Goal: Task Accomplishment & Management: Use online tool/utility

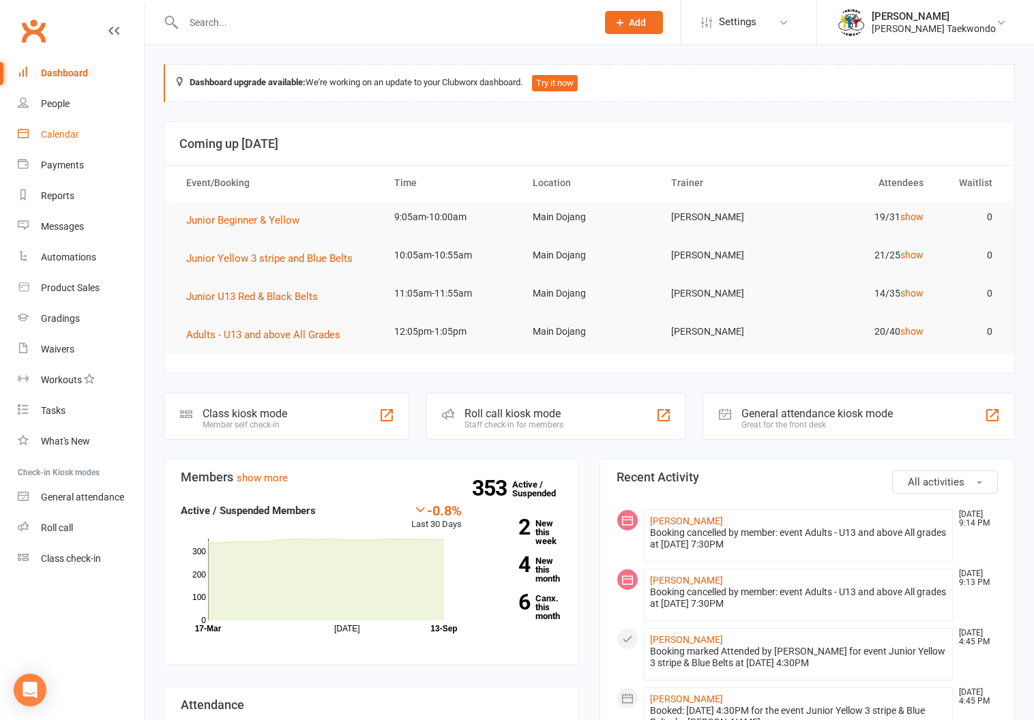
click at [57, 128] on link "Calendar" at bounding box center [81, 134] width 126 height 31
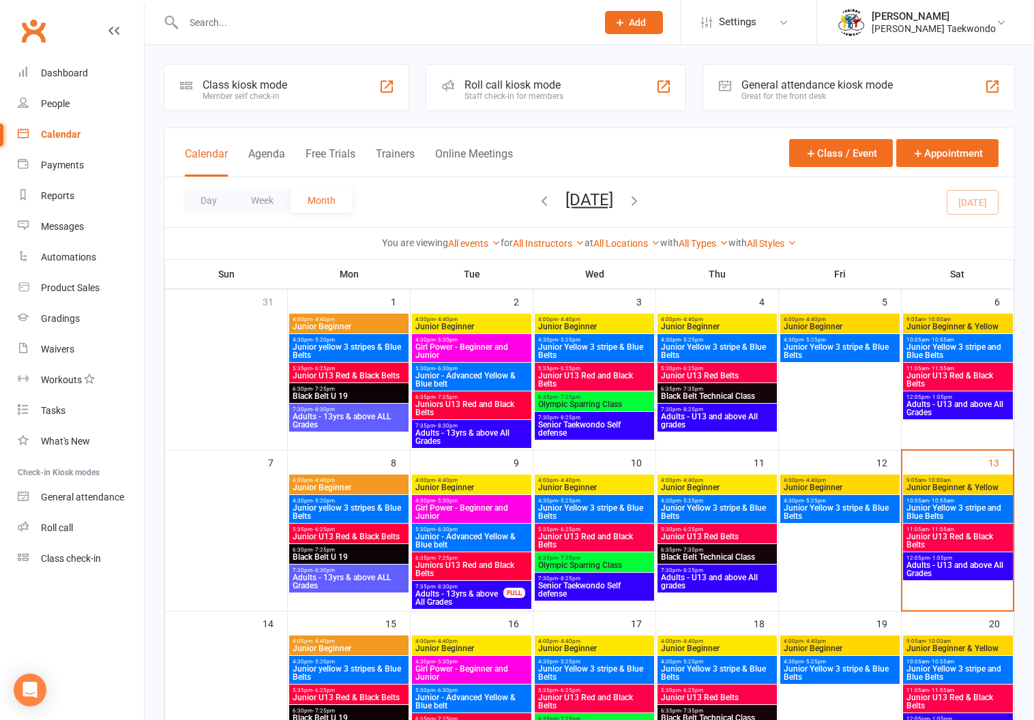
click at [937, 477] on span "- 10:00am" at bounding box center [937, 480] width 25 height 6
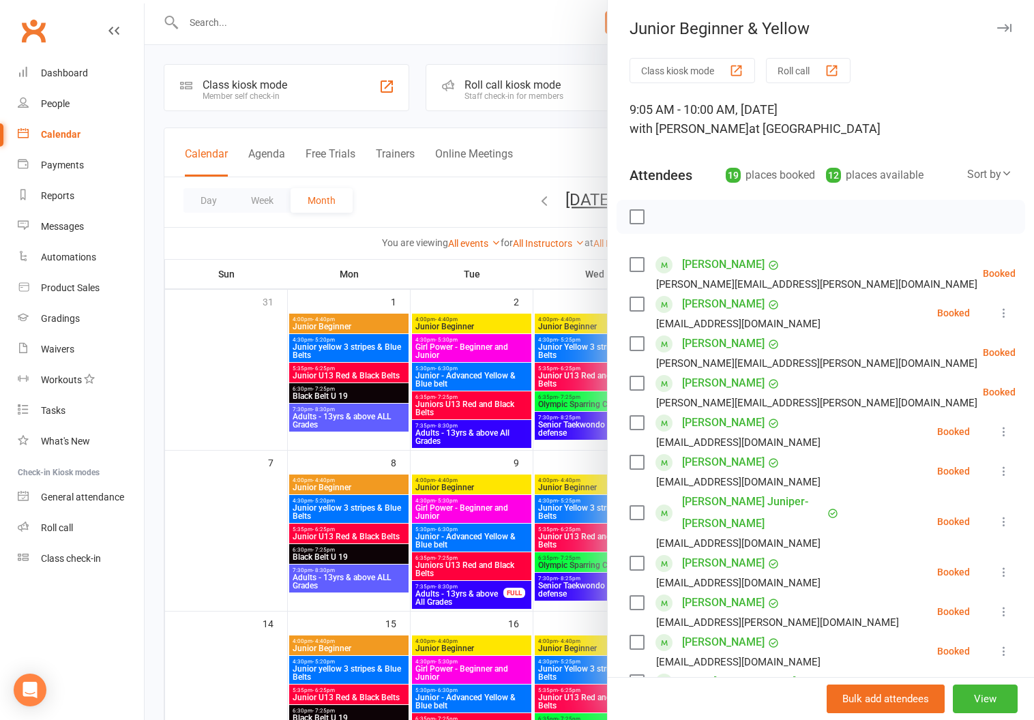
click at [794, 64] on button "Roll call" at bounding box center [808, 70] width 85 height 25
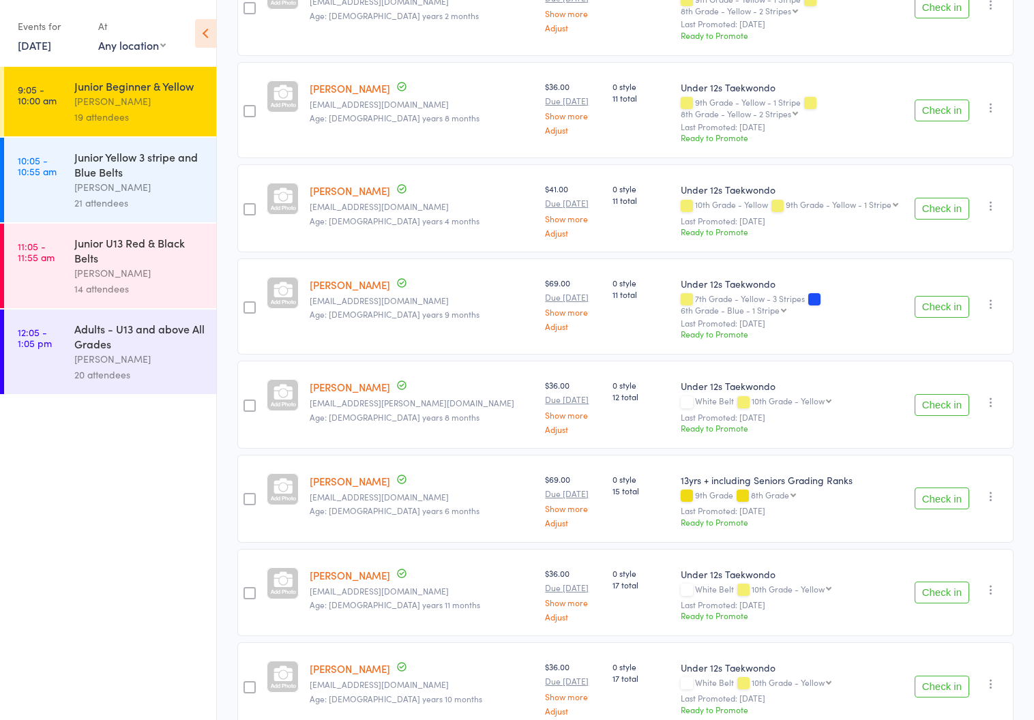
scroll to position [1338, 0]
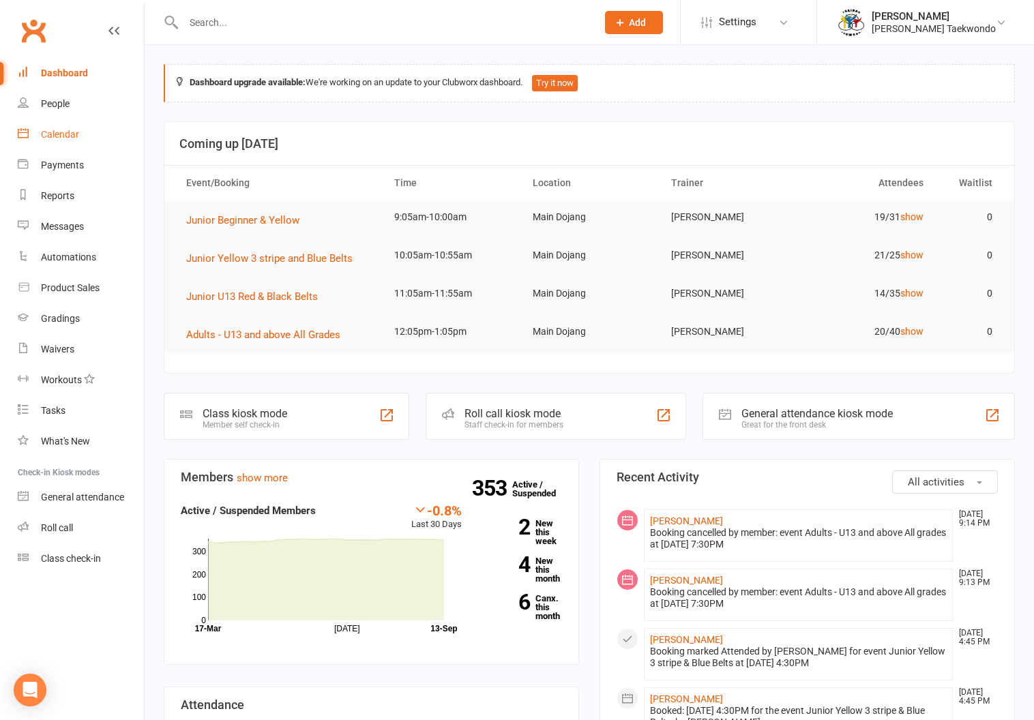
click at [53, 132] on div "Calendar" at bounding box center [60, 134] width 38 height 11
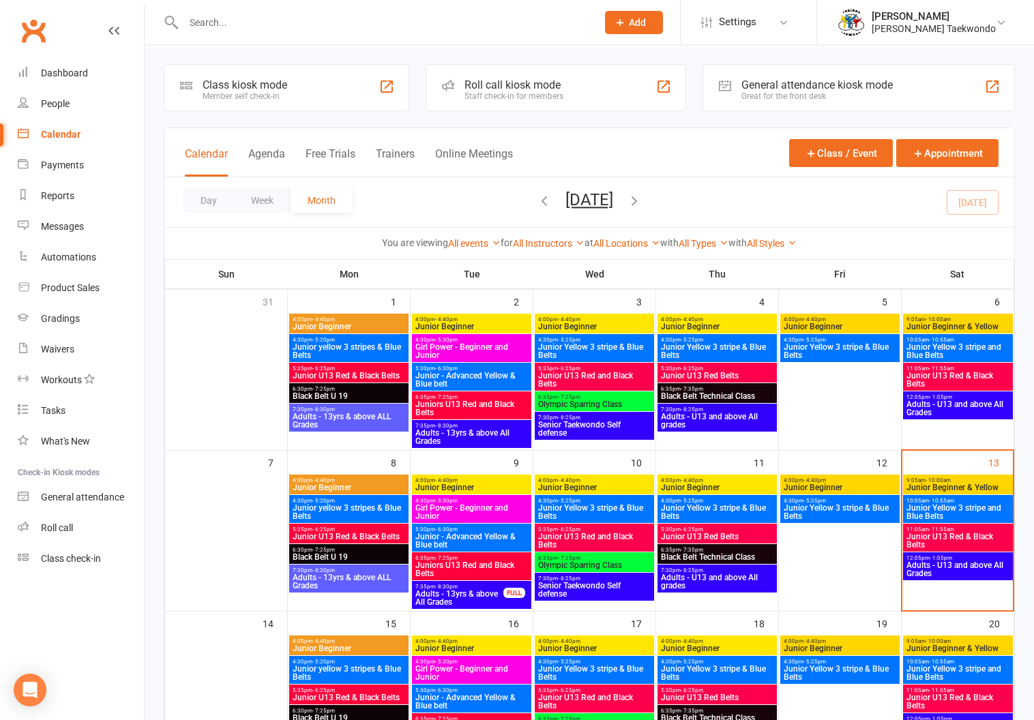
click at [934, 476] on div "9:05am - 10:00am Junior Beginner & Yellow" at bounding box center [958, 485] width 110 height 20
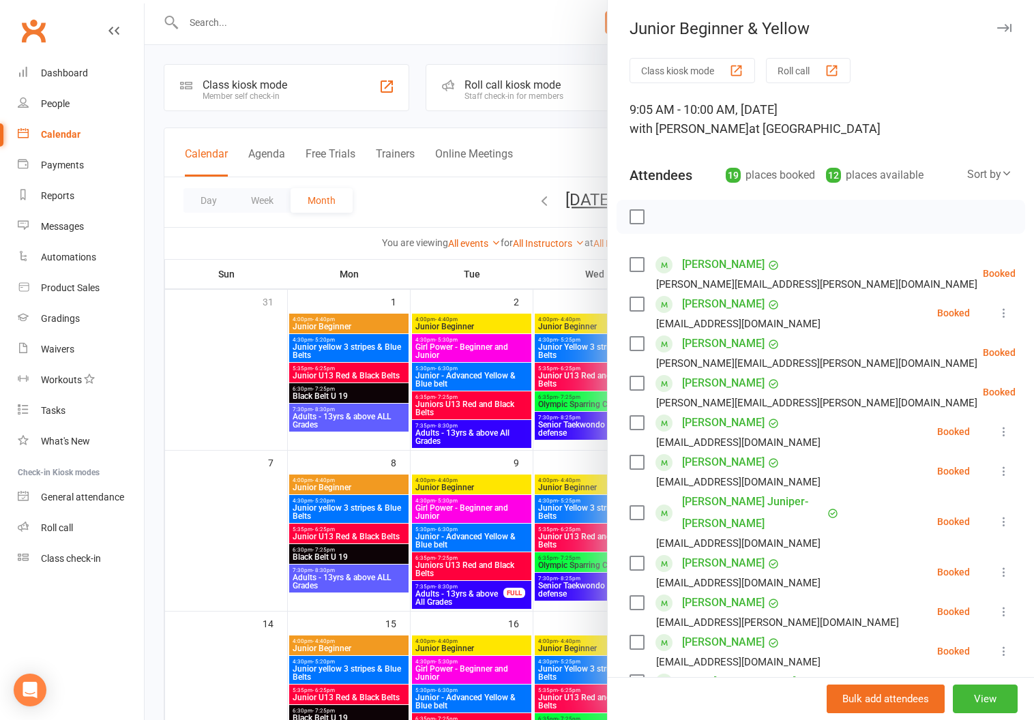
click at [777, 63] on button "Roll call" at bounding box center [808, 70] width 85 height 25
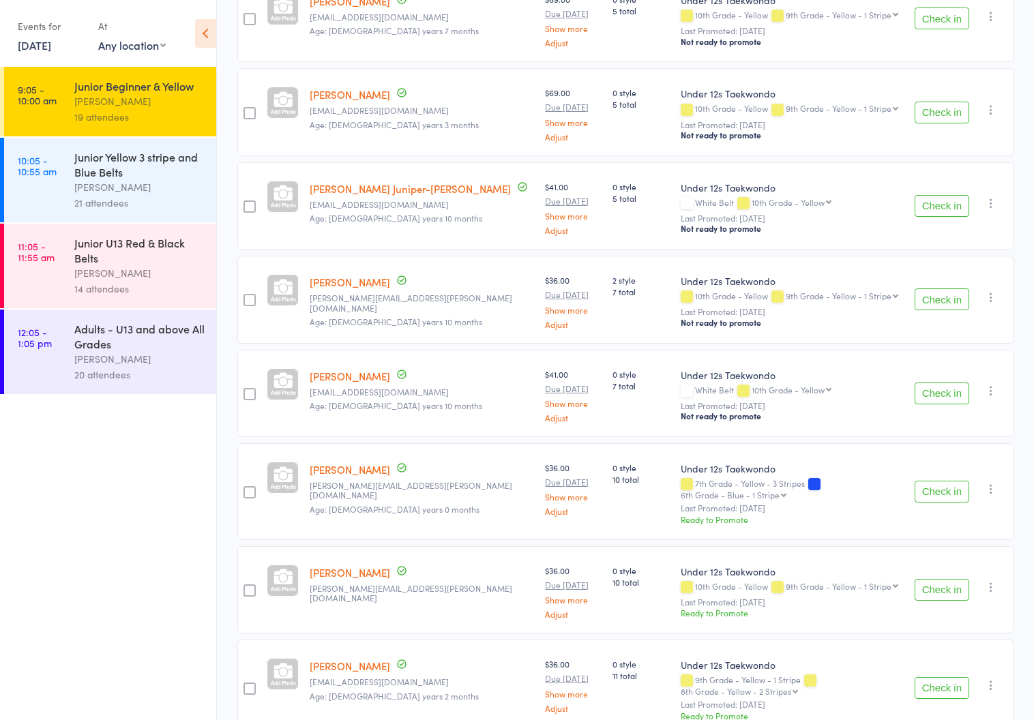
scroll to position [628, 0]
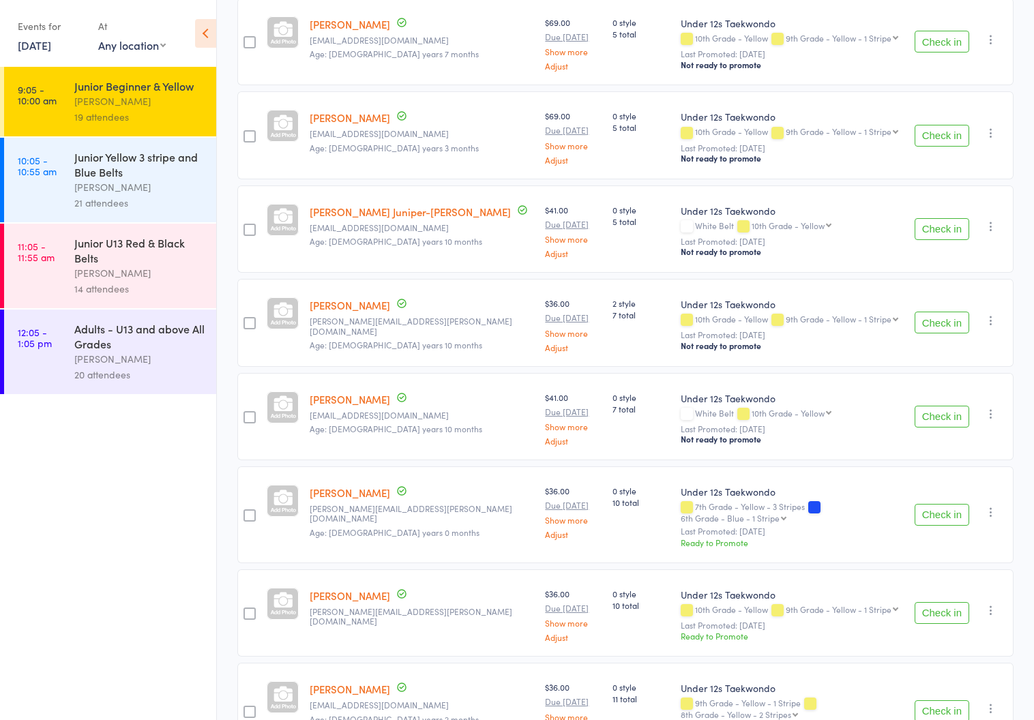
click at [102, 178] on div "Junior Yellow 3 stripe and Blue Belts" at bounding box center [139, 164] width 130 height 30
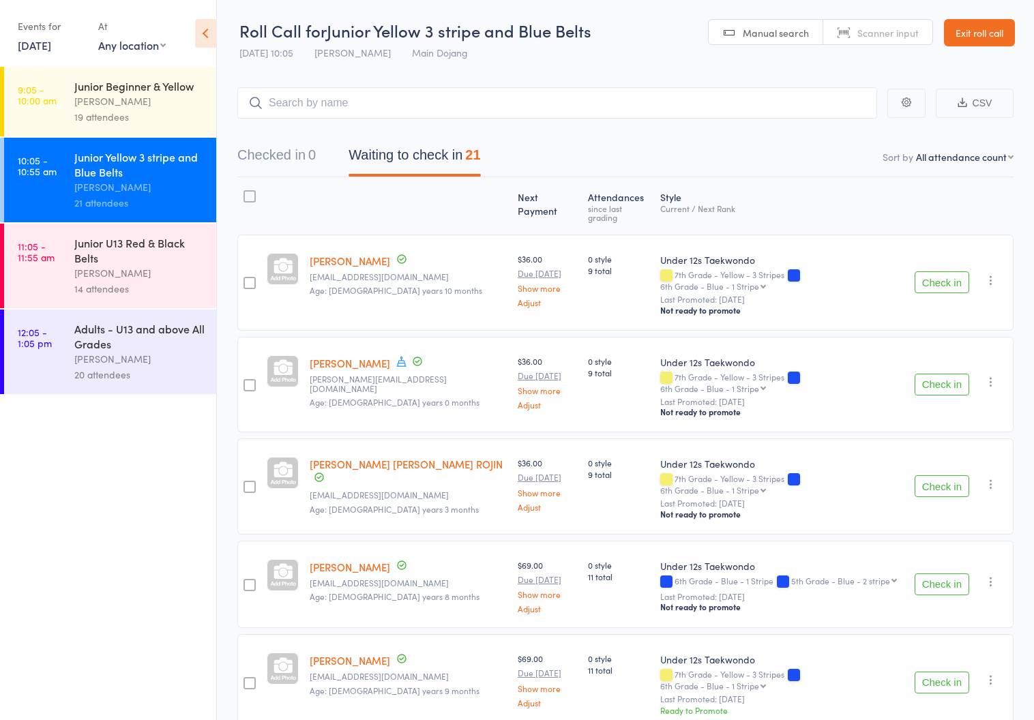
scroll to position [20, 0]
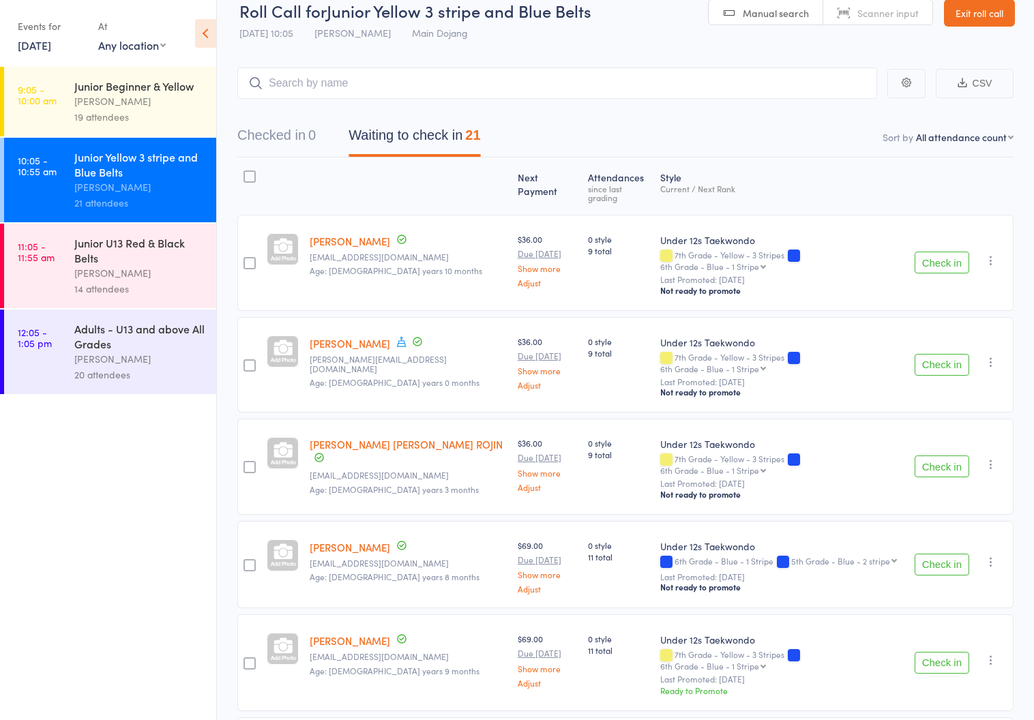
select select "10"
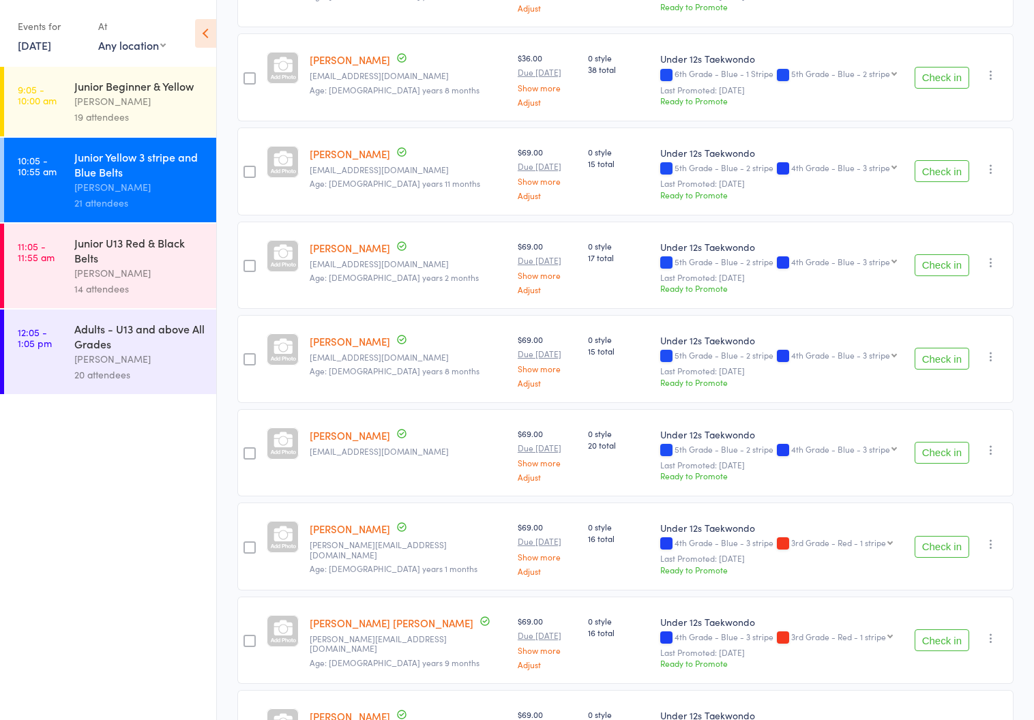
scroll to position [1525, 0]
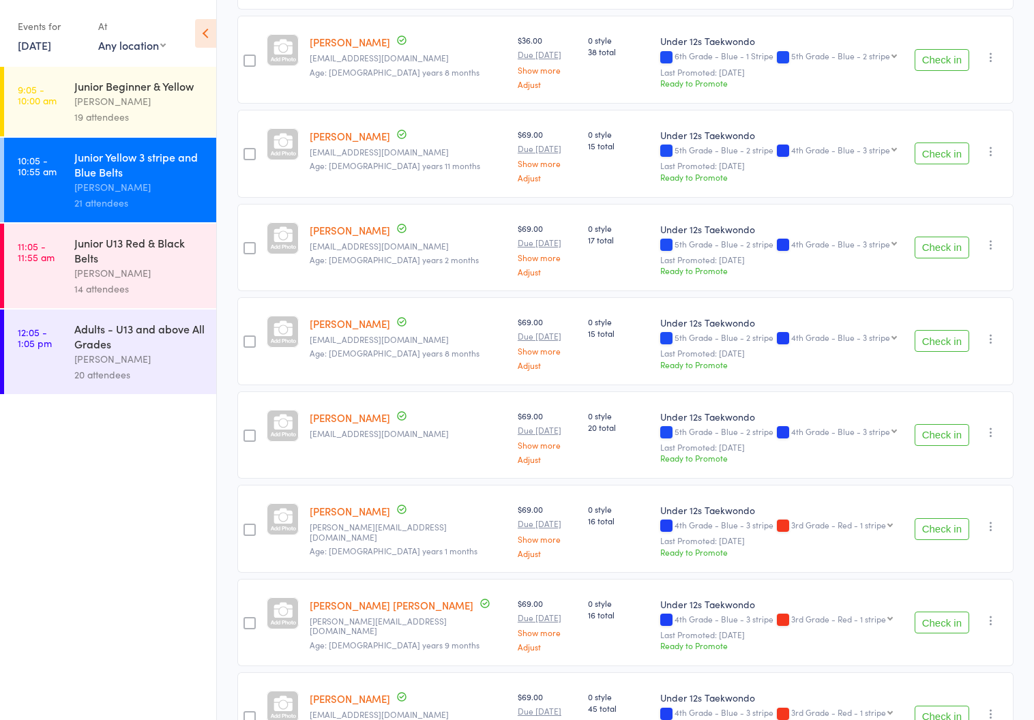
click at [108, 267] on div "[PERSON_NAME]" at bounding box center [139, 273] width 130 height 16
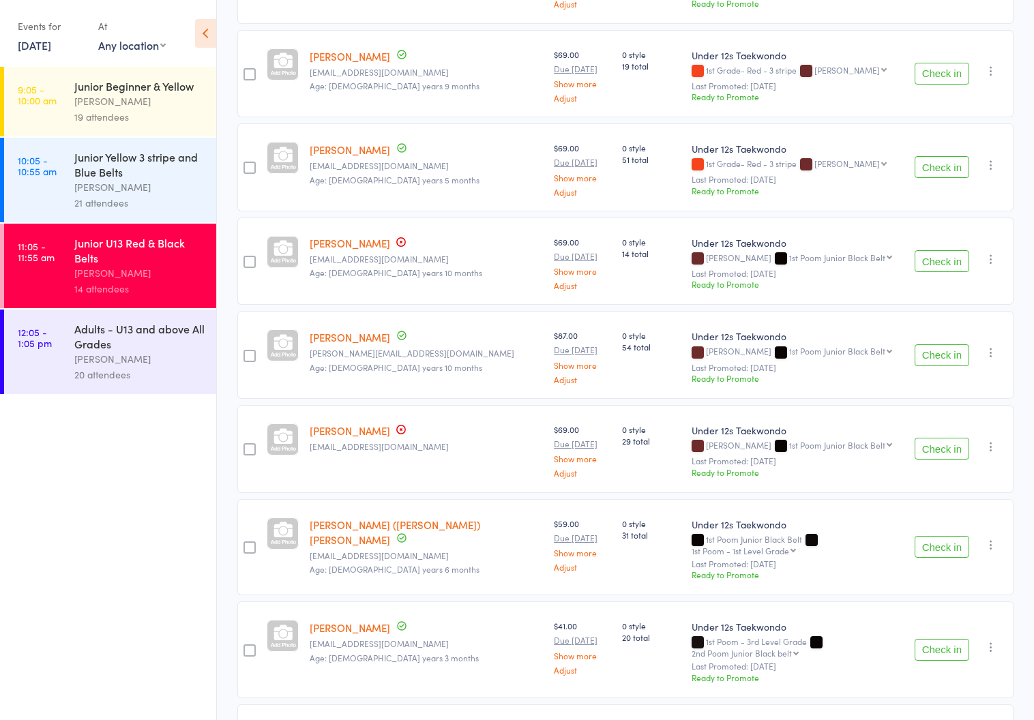
scroll to position [870, 0]
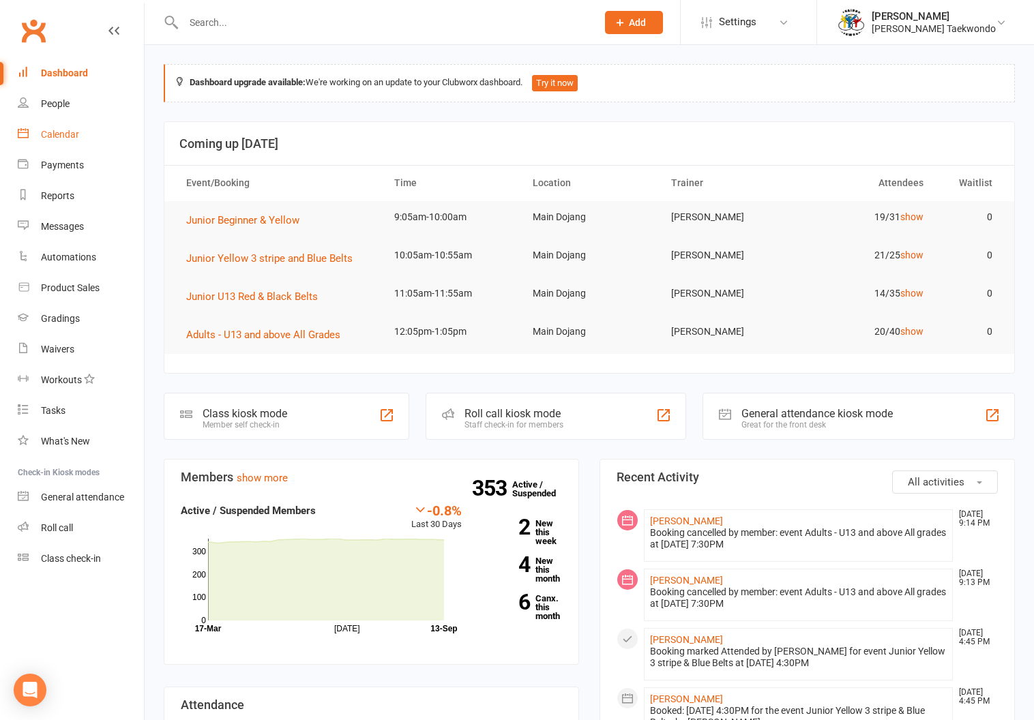
click at [57, 129] on div "Calendar" at bounding box center [60, 134] width 38 height 11
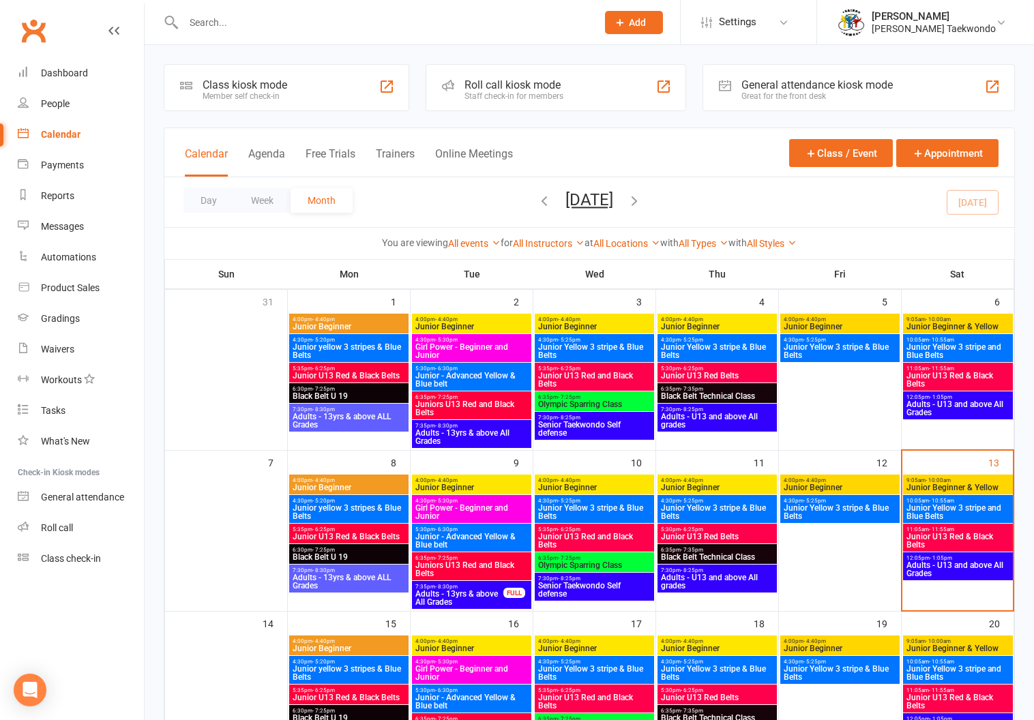
click at [946, 501] on span "- 10:55am" at bounding box center [941, 501] width 25 height 6
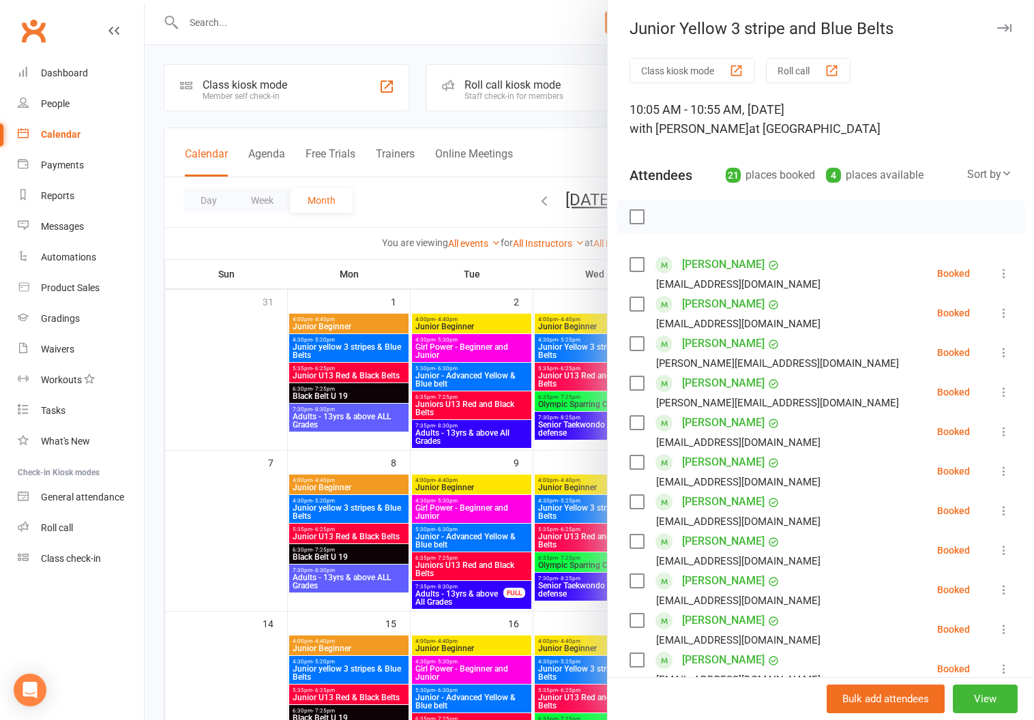
click at [790, 63] on button "Roll call" at bounding box center [808, 70] width 85 height 25
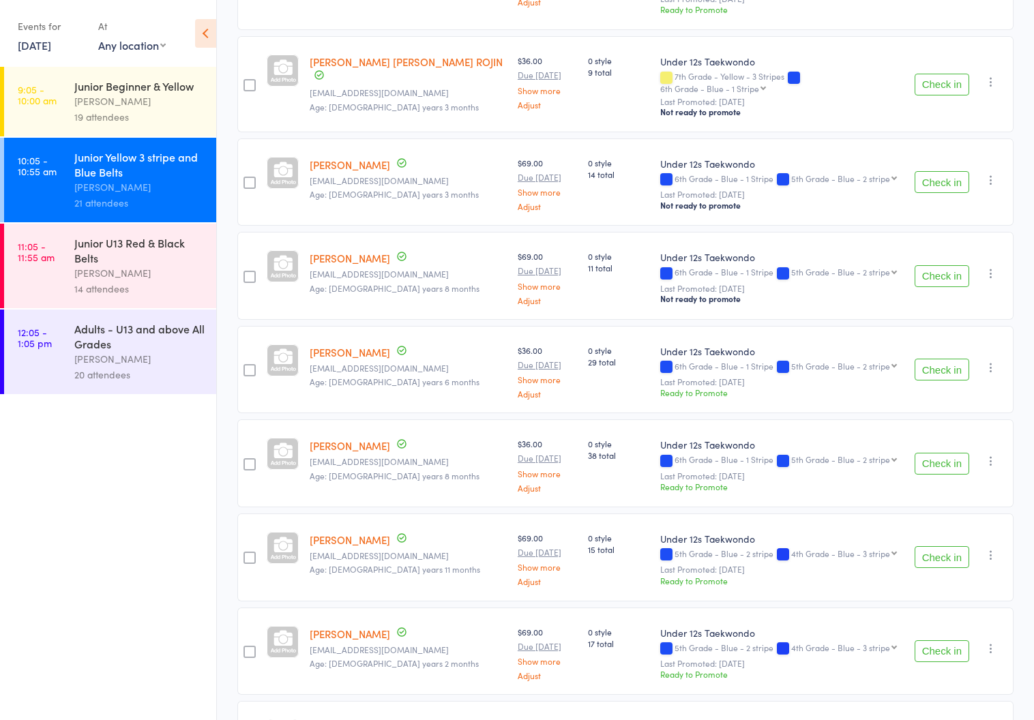
scroll to position [1126, 0]
